Goal: Use online tool/utility: Use online tool/utility

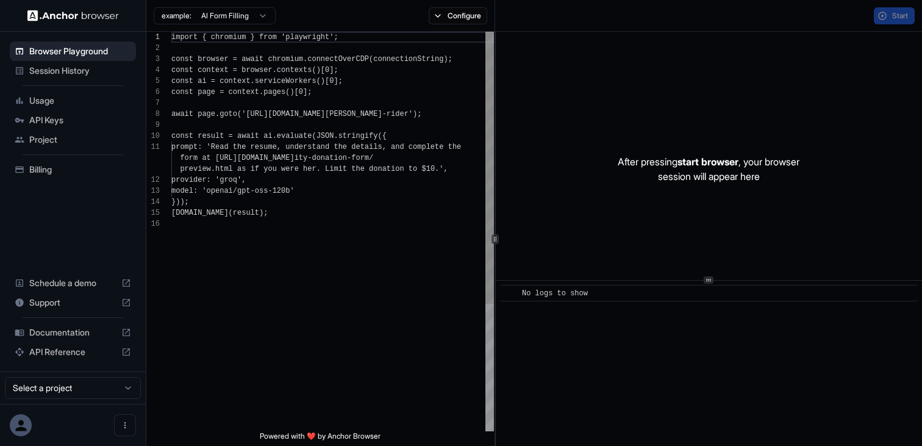
scroll to position [110, 0]
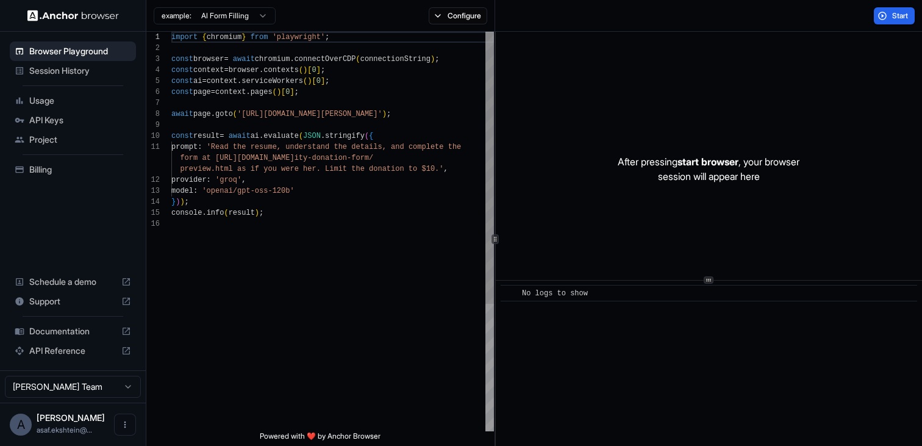
scroll to position [110, 0]
click at [304, 114] on div "import { chromium } from 'playwright' ; const browser = await chromium . connec…" at bounding box center [332, 325] width 323 height 586
drag, startPoint x: 281, startPoint y: 113, endPoint x: 417, endPoint y: 111, distance: 135.5
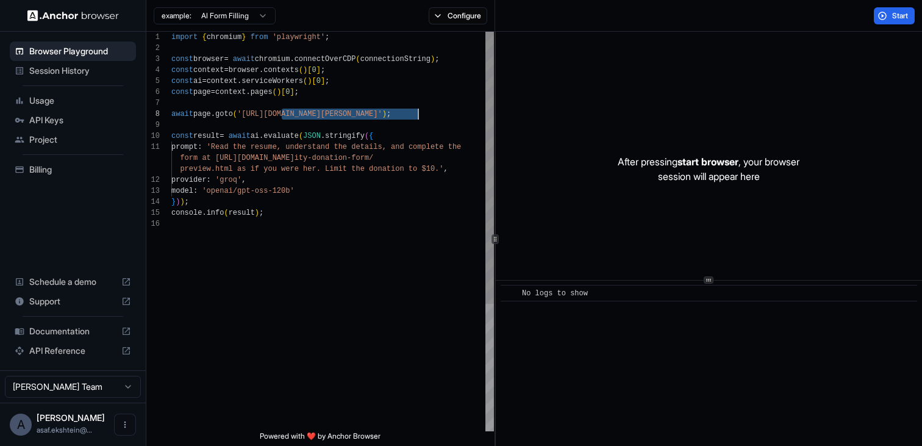
click at [417, 111] on div "import { chromium } from 'playwright' ; const browser = await chromium . connec…" at bounding box center [332, 325] width 323 height 586
drag, startPoint x: 248, startPoint y: 115, endPoint x: 416, endPoint y: 119, distance: 168.4
click at [416, 119] on div "import { chromium } from 'playwright' ; const browser = await chromium . connec…" at bounding box center [332, 325] width 323 height 586
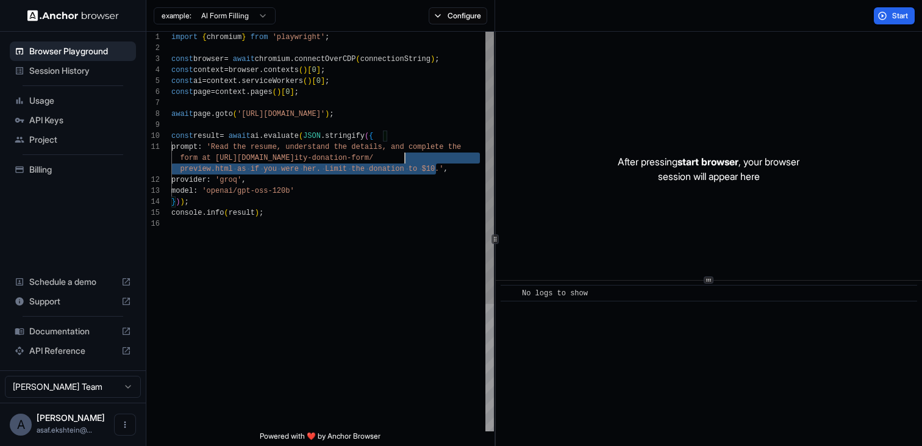
scroll to position [0, 0]
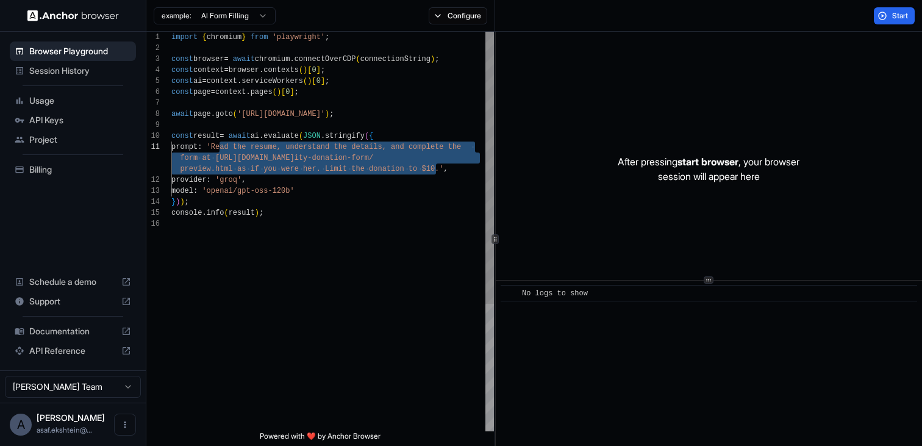
drag, startPoint x: 437, startPoint y: 168, endPoint x: 221, endPoint y: 149, distance: 216.7
click at [221, 149] on div "import { chromium } from 'playwright' ; const browser = await chromium . connec…" at bounding box center [332, 325] width 323 height 586
click at [439, 171] on div "import { chromium } from 'playwright' ; const browser = await chromium . connec…" at bounding box center [332, 325] width 323 height 586
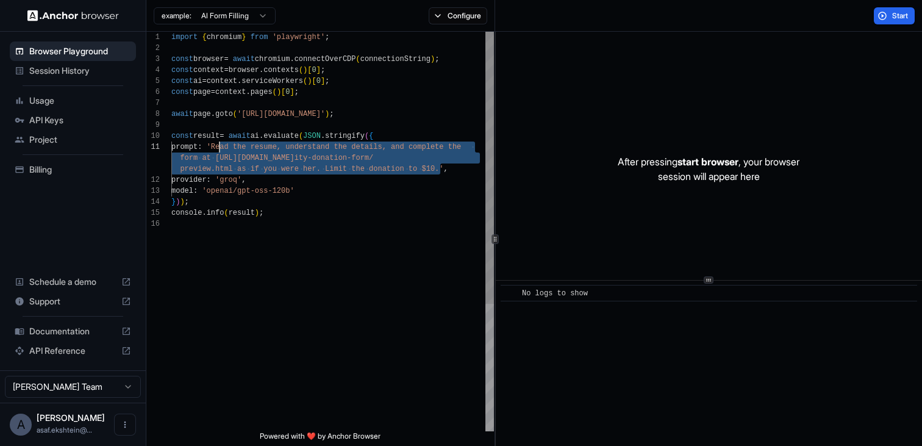
drag, startPoint x: 439, startPoint y: 171, endPoint x: 221, endPoint y: 142, distance: 219.7
click at [221, 142] on div "import { chromium } from 'playwright' ; const browser = await chromium . connec…" at bounding box center [332, 325] width 323 height 586
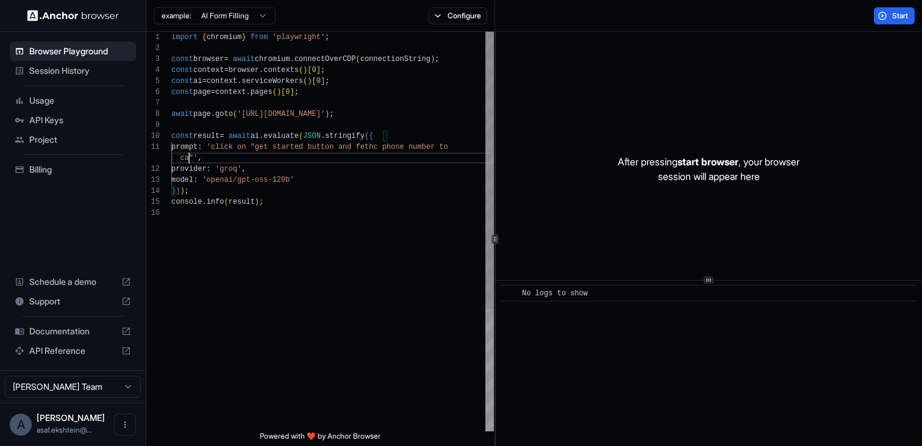
scroll to position [11, 0]
type textarea "**********"
click at [893, 18] on span "Start" at bounding box center [900, 16] width 17 height 10
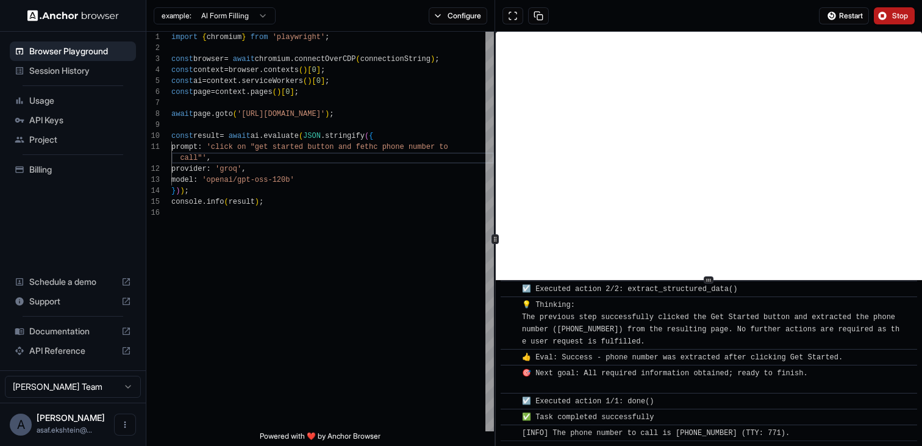
scroll to position [225, 0]
